Goal: Navigation & Orientation: Find specific page/section

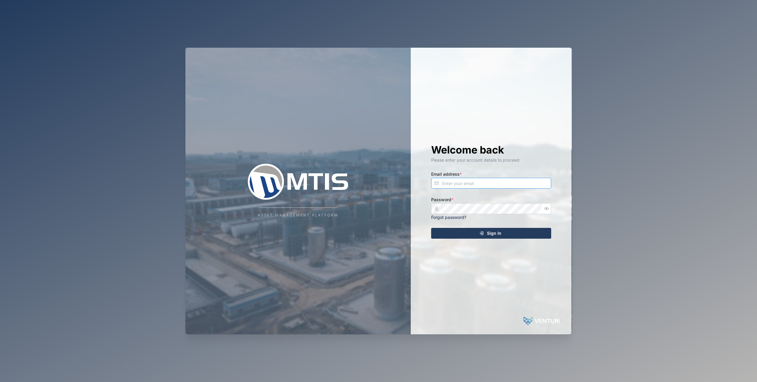
type input "[EMAIL_ADDRESS][DOMAIN_NAME]"
click at [498, 235] on span "Sign In" at bounding box center [494, 233] width 14 height 10
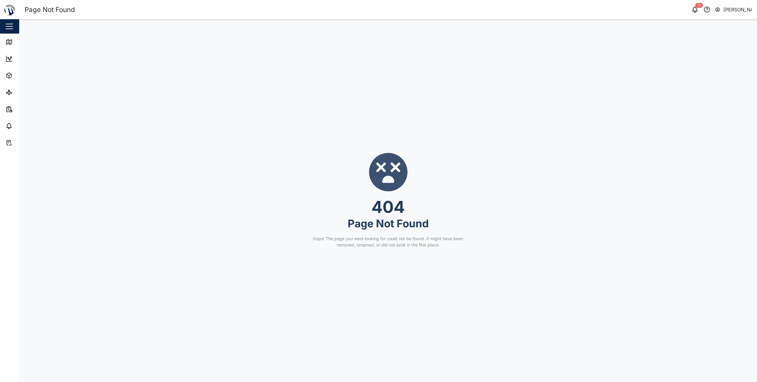
click at [14, 27] on div "Close" at bounding box center [39, 26] width 78 height 14
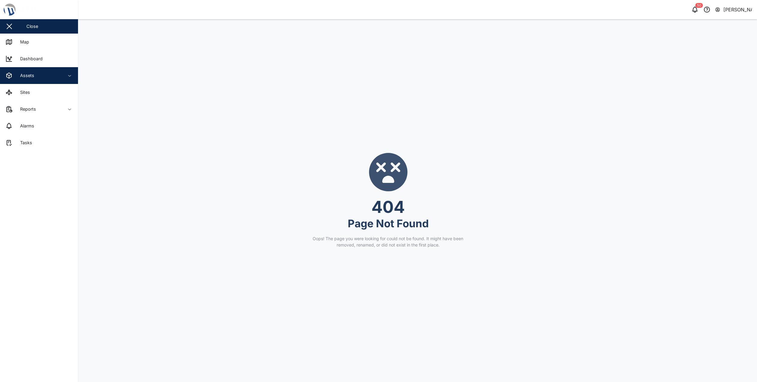
click at [37, 77] on div "Assets" at bounding box center [32, 75] width 55 height 7
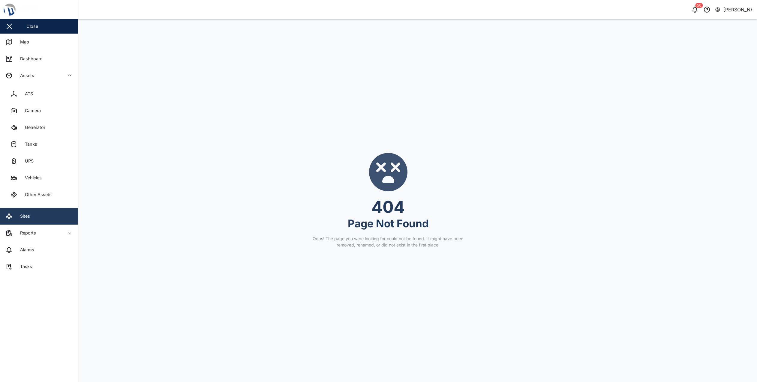
click at [41, 219] on link "Sites" at bounding box center [39, 216] width 78 height 17
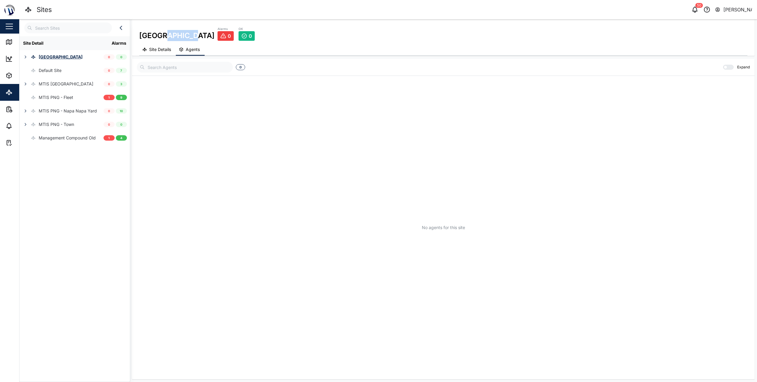
drag, startPoint x: 188, startPoint y: 37, endPoint x: 160, endPoint y: 37, distance: 27.9
click at [160, 37] on div "[GEOGRAPHIC_DATA]" at bounding box center [176, 33] width 75 height 15
click at [159, 37] on div "[GEOGRAPHIC_DATA]" at bounding box center [176, 33] width 75 height 15
click at [75, 140] on div "Management Compound Old" at bounding box center [67, 138] width 57 height 7
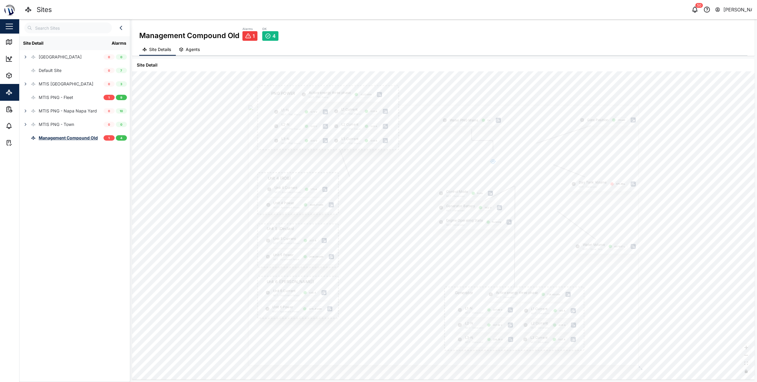
click at [621, 185] on div "Day Tank Volume MGT - Generator 471.35 L" at bounding box center [603, 184] width 70 height 14
drag, startPoint x: 389, startPoint y: 211, endPoint x: 389, endPoint y: 264, distance: 52.5
drag, startPoint x: 384, startPoint y: 270, endPoint x: 379, endPoint y: 166, distance: 104.2
click at [380, 160] on div at bounding box center [608, 327] width 830 height 554
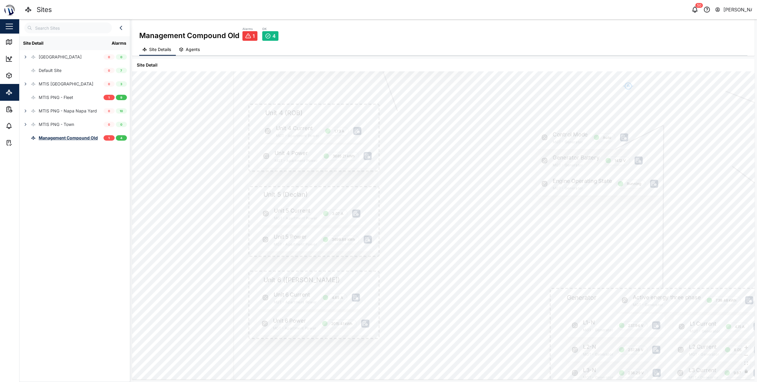
drag, startPoint x: 400, startPoint y: 244, endPoint x: 391, endPoint y: 169, distance: 75.6
click at [391, 169] on div at bounding box center [547, 205] width 629 height 420
drag, startPoint x: 453, startPoint y: 173, endPoint x: 368, endPoint y: 374, distance: 217.9
click at [368, 374] on div at bounding box center [468, 385] width 629 height 420
drag, startPoint x: 435, startPoint y: 358, endPoint x: 318, endPoint y: 196, distance: 200.1
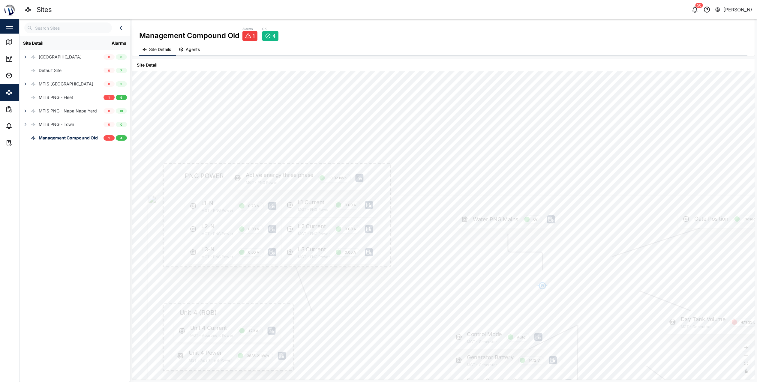
drag, startPoint x: 482, startPoint y: 224, endPoint x: 469, endPoint y: 168, distance: 57.3
click at [469, 162] on div at bounding box center [316, 114] width 629 height 420
drag, startPoint x: 365, startPoint y: 145, endPoint x: 420, endPoint y: 244, distance: 114.0
click at [420, 244] on div at bounding box center [371, 223] width 548 height 366
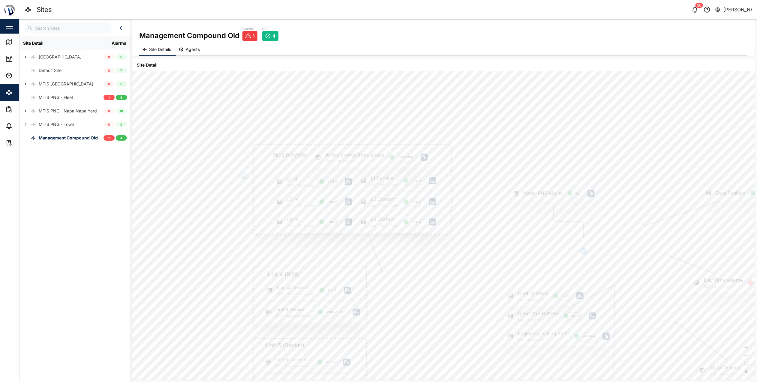
drag, startPoint x: 316, startPoint y: 229, endPoint x: 448, endPoint y: 339, distance: 172.1
click at [448, 339] on div at bounding box center [514, 355] width 548 height 366
drag, startPoint x: 353, startPoint y: 265, endPoint x: 353, endPoint y: 270, distance: 4.8
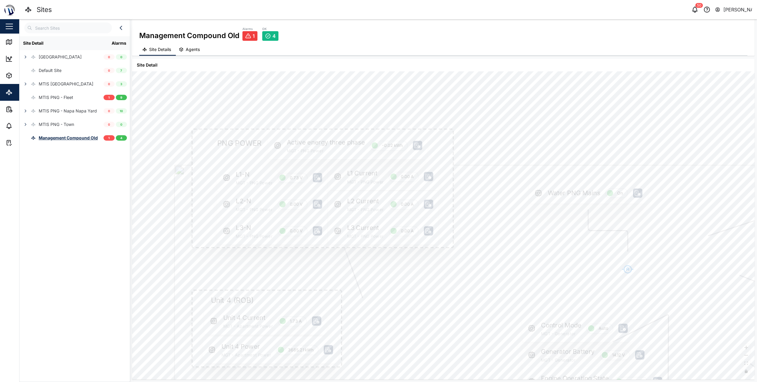
drag, startPoint x: 411, startPoint y: 288, endPoint x: 407, endPoint y: 277, distance: 11.2
click at [417, 145] on icon at bounding box center [418, 145] width 6 height 5
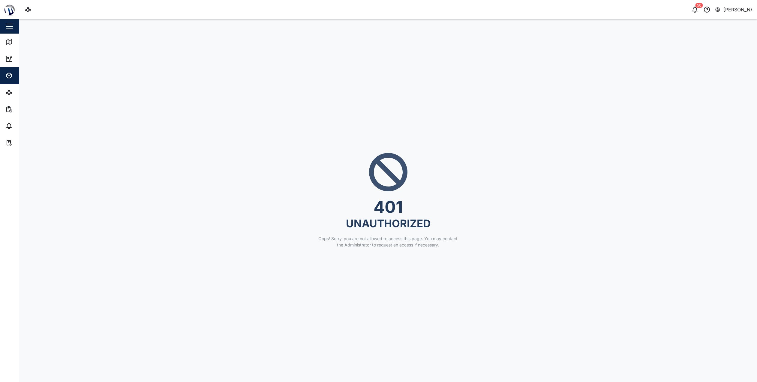
click at [418, 145] on div "401 UNAUTHORIZED Oops! Sorry, you are not allowed to access this page. You may …" at bounding box center [388, 200] width 738 height 363
drag, startPoint x: 418, startPoint y: 145, endPoint x: 72, endPoint y: 36, distance: 362.7
click at [72, 36] on div "401 UNAUTHORIZED Oops! Sorry, you are not allowed to access this page. You may …" at bounding box center [388, 200] width 738 height 363
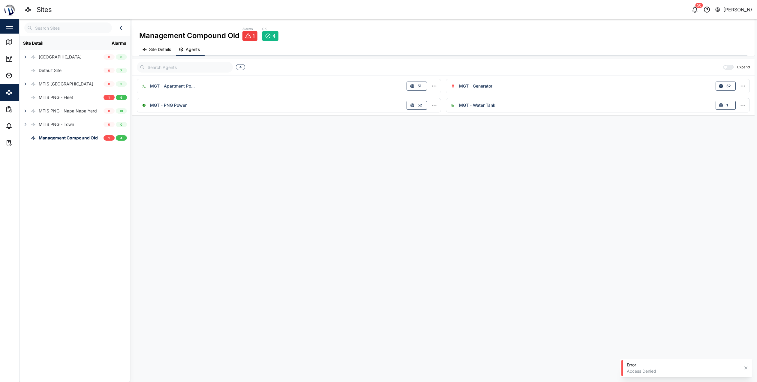
drag, startPoint x: 337, startPoint y: 245, endPoint x: 367, endPoint y: 263, distance: 35.0
click at [369, 266] on div "Management Compound Old Alarms 1 OK 4 Site Details Agents Site Detail Gate Posi…" at bounding box center [443, 200] width 627 height 363
click at [83, 136] on div "Management Compound Old" at bounding box center [68, 138] width 59 height 7
drag, startPoint x: 197, startPoint y: 152, endPoint x: 355, endPoint y: 236, distance: 179.3
click at [311, 221] on div at bounding box center [207, 151] width 208 height 139
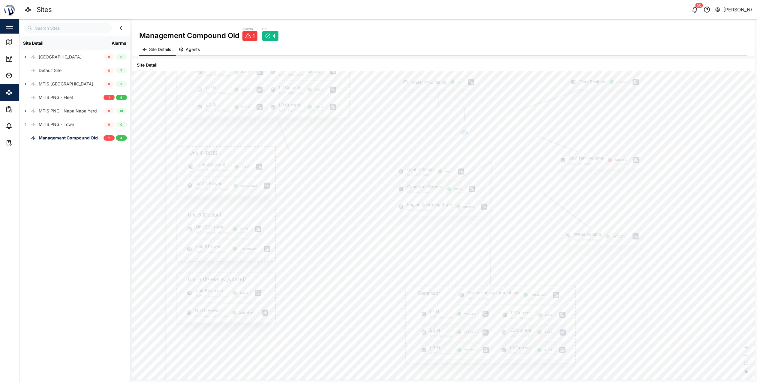
drag, startPoint x: 400, startPoint y: 251, endPoint x: 387, endPoint y: 199, distance: 53.4
click at [387, 199] on div at bounding box center [403, 223] width 477 height 318
click at [639, 161] on link at bounding box center [636, 160] width 6 height 6
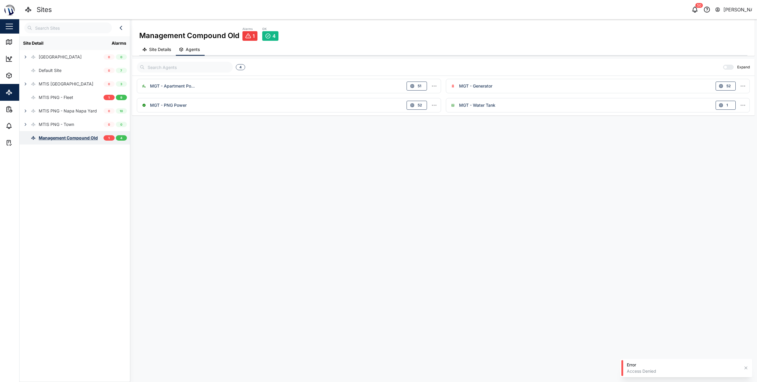
click at [72, 142] on div "Management Compound Old" at bounding box center [58, 137] width 78 height 13
drag, startPoint x: 280, startPoint y: 141, endPoint x: 303, endPoint y: 153, distance: 26.2
click at [302, 151] on div at bounding box center [207, 152] width 208 height 139
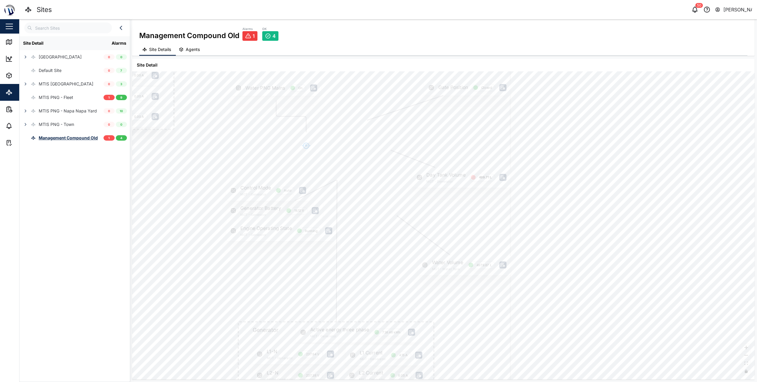
drag, startPoint x: 312, startPoint y: 175, endPoint x: 391, endPoint y: 217, distance: 89.1
click at [391, 217] on div at bounding box center [237, 250] width 548 height 366
drag, startPoint x: 455, startPoint y: 88, endPoint x: 465, endPoint y: 82, distance: 11.8
click at [465, 82] on div "Gate Position Closed" at bounding box center [476, 87] width 86 height 15
drag, startPoint x: 363, startPoint y: 266, endPoint x: 378, endPoint y: 201, distance: 67.4
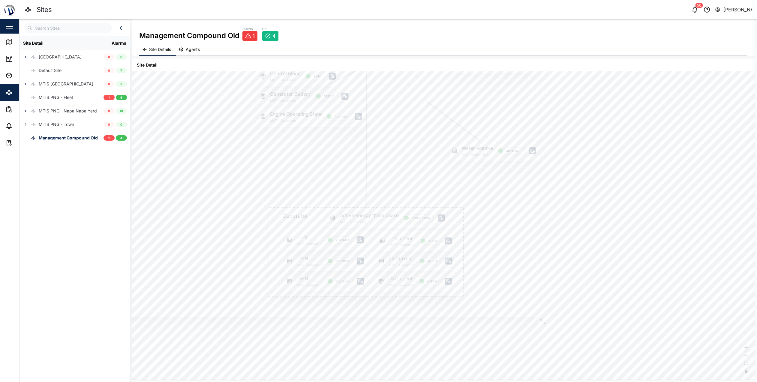
click at [378, 201] on div at bounding box center [266, 135] width 548 height 366
drag, startPoint x: 395, startPoint y: 196, endPoint x: 408, endPoint y: 213, distance: 21.2
click at [409, 214] on div at bounding box center [289, 164] width 548 height 366
drag, startPoint x: 430, startPoint y: 136, endPoint x: 444, endPoint y: 187, distance: 52.2
click at [444, 187] on div at bounding box center [289, 164] width 548 height 366
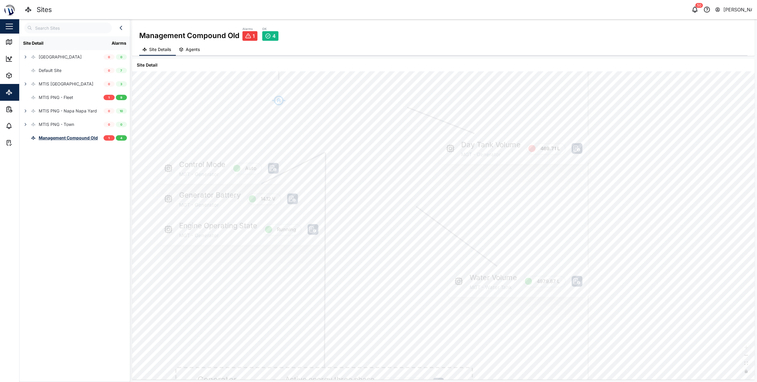
drag, startPoint x: 546, startPoint y: 175, endPoint x: 543, endPoint y: 226, distance: 50.8
click at [544, 221] on div at bounding box center [173, 258] width 830 height 554
drag, startPoint x: 403, startPoint y: 300, endPoint x: 426, endPoint y: 256, distance: 50.0
click at [426, 256] on div at bounding box center [371, 278] width 274 height 183
drag, startPoint x: 410, startPoint y: 262, endPoint x: 452, endPoint y: 275, distance: 43.8
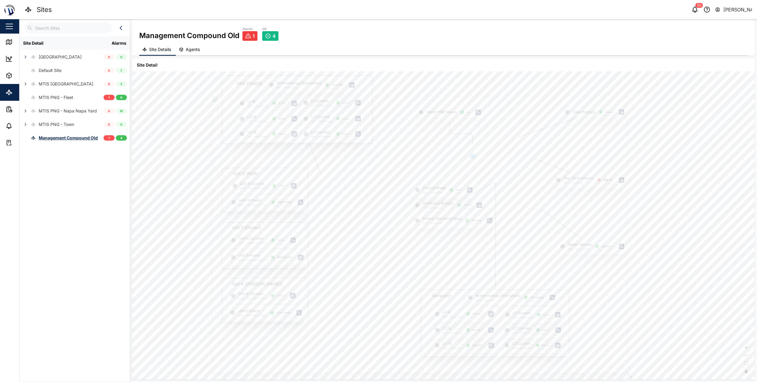
click at [452, 275] on div at bounding box center [419, 234] width 415 height 277
click at [429, 253] on div at bounding box center [419, 230] width 415 height 277
drag, startPoint x: 398, startPoint y: 142, endPoint x: 398, endPoint y: 135, distance: 6.3
click at [398, 135] on div at bounding box center [419, 223] width 415 height 277
click at [648, 192] on div "Gate Position Closed PNG POWER L1 Current MGT - PNG Power 0.00 A L1-N MGT - PNG…" at bounding box center [443, 225] width 622 height 308
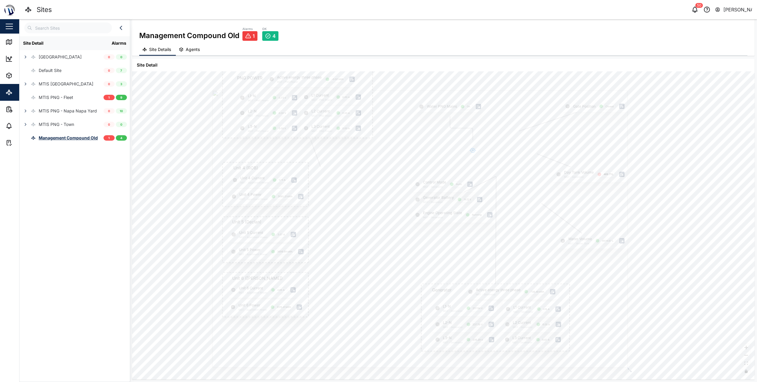
drag, startPoint x: 649, startPoint y: 196, endPoint x: 649, endPoint y: 204, distance: 7.8
click at [649, 203] on div "Gate Position Closed PNG POWER L1 Current MGT - PNG Power 0.00 A L1-N MGT - PNG…" at bounding box center [443, 225] width 622 height 308
click at [639, 212] on div "Gate Position Closed PNG POWER L1 Current MGT - PNG Power 0.00 A L1-N MGT - PNG…" at bounding box center [443, 225] width 622 height 308
drag, startPoint x: 637, startPoint y: 224, endPoint x: 634, endPoint y: 220, distance: 4.2
click at [634, 220] on div "Gate Position Closed PNG POWER L1 Current MGT - PNG Power 0.00 A L1-N MGT - PNG…" at bounding box center [443, 225] width 622 height 308
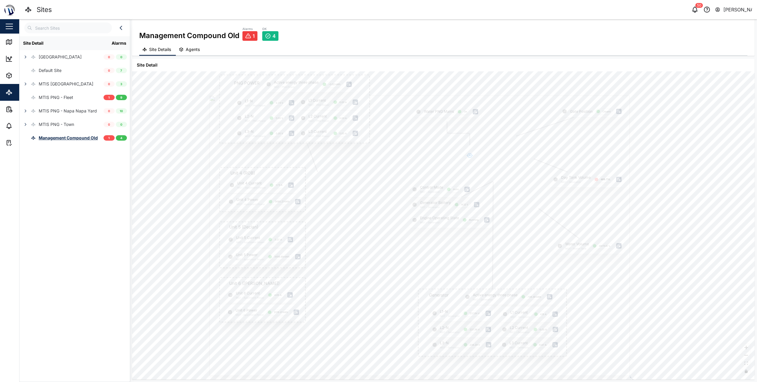
drag, startPoint x: 625, startPoint y: 376, endPoint x: 630, endPoint y: 380, distance: 6.2
click at [630, 380] on div "Management Compound Old Alarms 1 OK 4 Site Details Agents Site Detail Gate Posi…" at bounding box center [443, 200] width 627 height 363
drag, startPoint x: 660, startPoint y: 325, endPoint x: 665, endPoint y: 315, distance: 11.0
click at [665, 315] on div "Gate Position Closed PNG POWER L1 Current MGT - PNG Power 0.00 A L1-N MGT - PNG…" at bounding box center [443, 225] width 622 height 308
click at [665, 309] on div "Gate Position Closed PNG POWER L1 Current MGT - PNG Power 0.00 A L1-N MGT - PNG…" at bounding box center [443, 225] width 622 height 308
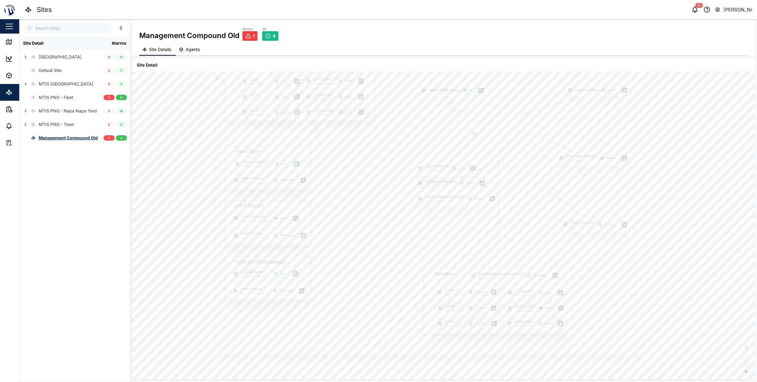
drag, startPoint x: 444, startPoint y: 144, endPoint x: 444, endPoint y: 135, distance: 8.4
click at [444, 133] on div at bounding box center [425, 214] width 420 height 281
drag, startPoint x: 637, startPoint y: 358, endPoint x: 649, endPoint y: 364, distance: 12.9
click at [649, 364] on icon at bounding box center [648, 364] width 5 height 5
click at [671, 360] on div "Gate Position Closed PNG POWER L1 Current MGT - PNG Power 0.00 A L1-N MGT - PNG…" at bounding box center [443, 225] width 622 height 308
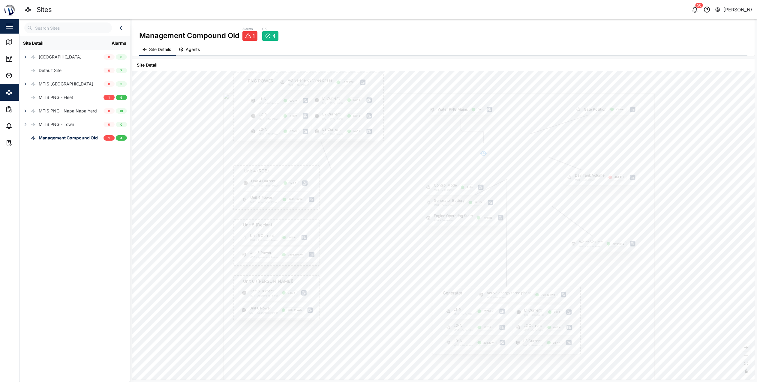
drag, startPoint x: 640, startPoint y: 318, endPoint x: 648, endPoint y: 337, distance: 21.0
click at [650, 341] on div at bounding box center [438, 236] width 431 height 287
drag, startPoint x: 701, startPoint y: 326, endPoint x: 701, endPoint y: 342, distance: 15.3
click at [701, 342] on div "Gate Position Closed PNG POWER L1 Current MGT - PNG Power 0.00 A L1-N MGT - PNG…" at bounding box center [443, 225] width 622 height 308
drag, startPoint x: 701, startPoint y: 340, endPoint x: 701, endPoint y: 335, distance: 4.8
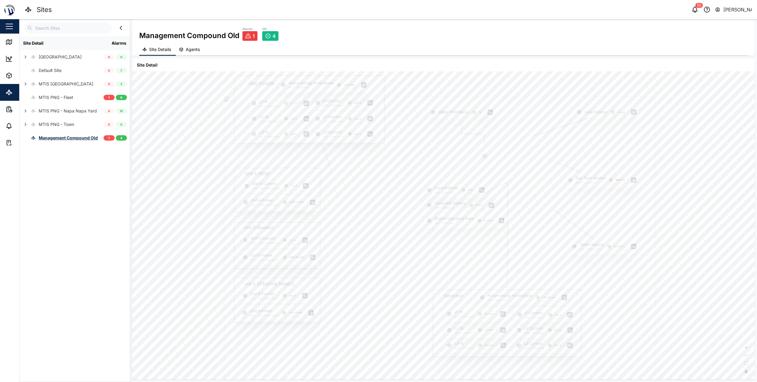
click at [701, 335] on div "Gate Position Closed PNG POWER L1 Current MGT - PNG Power 0.00 A L1-N MGT - PNG…" at bounding box center [443, 225] width 622 height 308
click at [612, 316] on div at bounding box center [440, 237] width 431 height 287
drag, startPoint x: 655, startPoint y: 306, endPoint x: 641, endPoint y: 298, distance: 16.4
click at [641, 298] on icon at bounding box center [641, 298] width 4 height 4
click at [662, 178] on div "Gate Position Closed PNG POWER L1 Current MGT - PNG Power 0.00 A L1-N MGT - PNG…" at bounding box center [443, 225] width 622 height 308
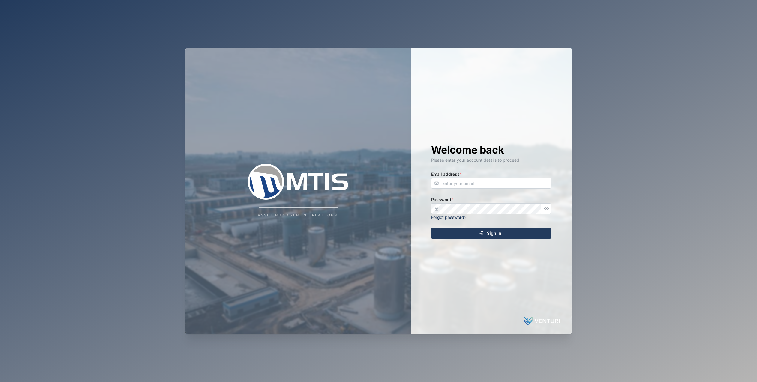
type input "[EMAIL_ADDRESS][DOMAIN_NAME]"
click at [507, 237] on div "Sign In" at bounding box center [490, 233] width 110 height 10
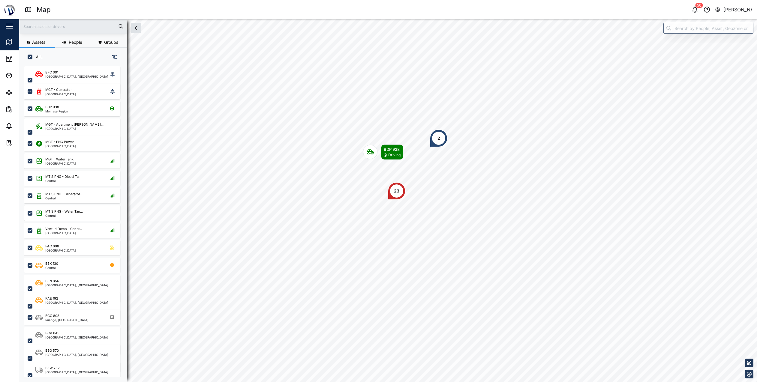
scroll to position [309, 94]
